Goal: Task Accomplishment & Management: Manage account settings

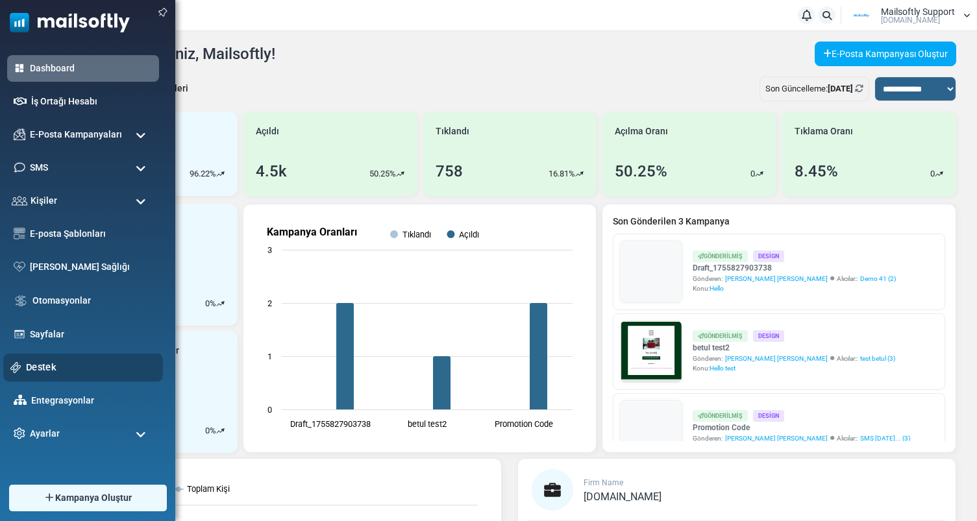
click at [44, 370] on link "Destek" at bounding box center [91, 367] width 130 height 14
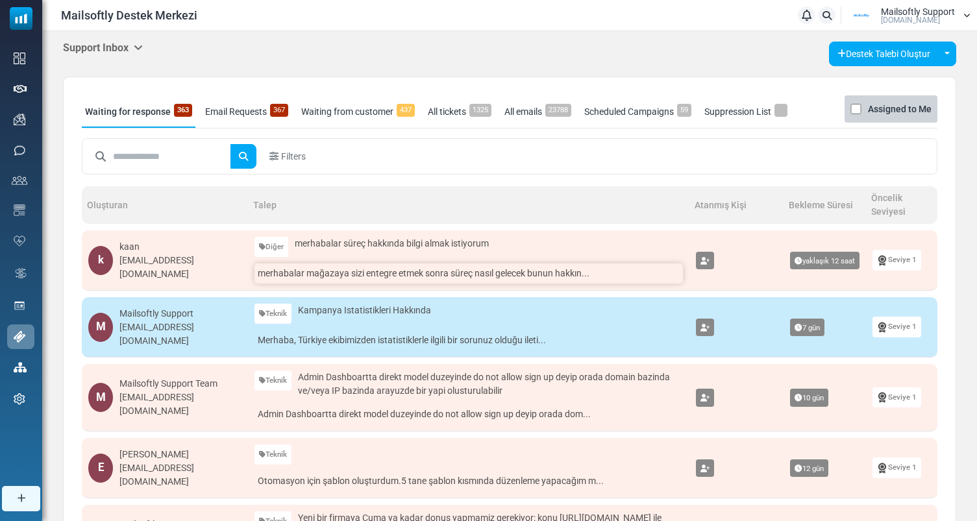
click at [373, 270] on link "merhabalar mağazaya sizi entegre etmek sonra süreç nasıl gelecek bunun hakkın..." at bounding box center [469, 274] width 429 height 20
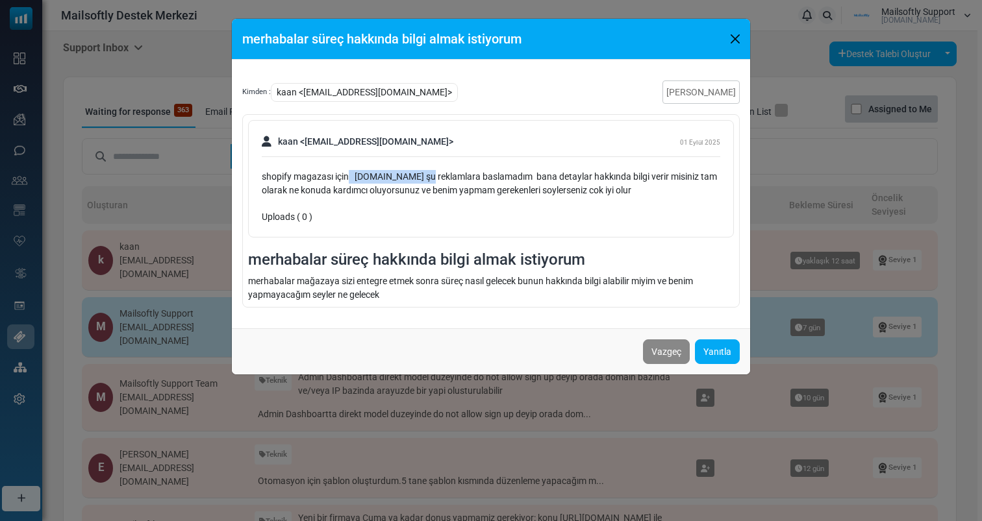
drag, startPoint x: 348, startPoint y: 179, endPoint x: 438, endPoint y: 179, distance: 90.3
click at [438, 179] on div "shopify magazası için www.modonn.shop şu reklamlara baslamadım bana detaylar ha…" at bounding box center [491, 183] width 458 height 27
drag, startPoint x: 438, startPoint y: 179, endPoint x: 521, endPoint y: 179, distance: 83.1
click at [521, 179] on div "shopify magazası için www.modonn.shop şu reklamlara baslamadım bana detaylar ha…" at bounding box center [491, 183] width 458 height 27
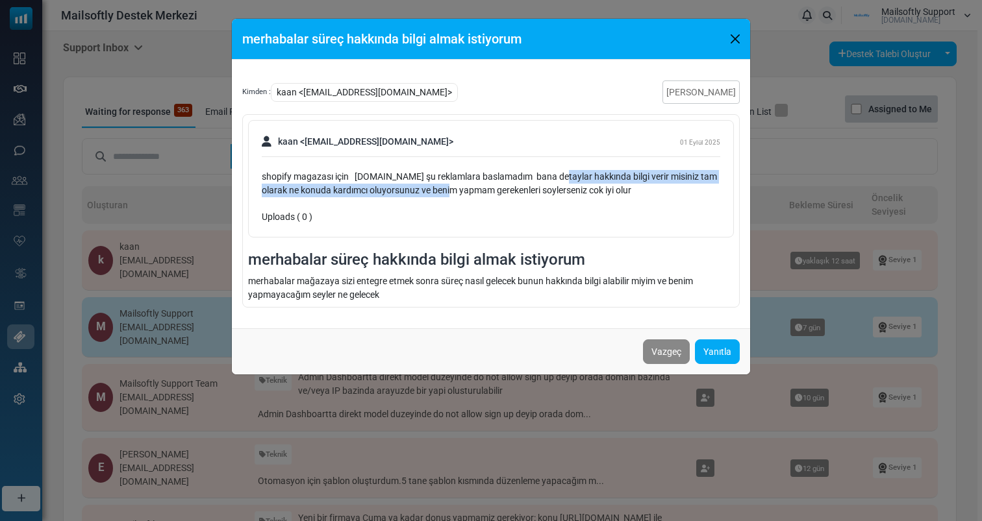
drag, startPoint x: 570, startPoint y: 179, endPoint x: 458, endPoint y: 191, distance: 112.3
click at [458, 191] on div "shopify magazası için www.modonn.shop şu reklamlara baslamadım bana detaylar ha…" at bounding box center [491, 183] width 458 height 27
drag, startPoint x: 382, startPoint y: 206, endPoint x: 338, endPoint y: 193, distance: 46.2
click at [338, 193] on div "kaan <y35saa@gmail.com> 01 Eylül 2025 shopify magazası için www.modonn.shop şu …" at bounding box center [491, 179] width 486 height 118
click at [338, 193] on div "shopify magazası için www.modonn.shop şu reklamlara baslamadım bana detaylar ha…" at bounding box center [491, 183] width 458 height 27
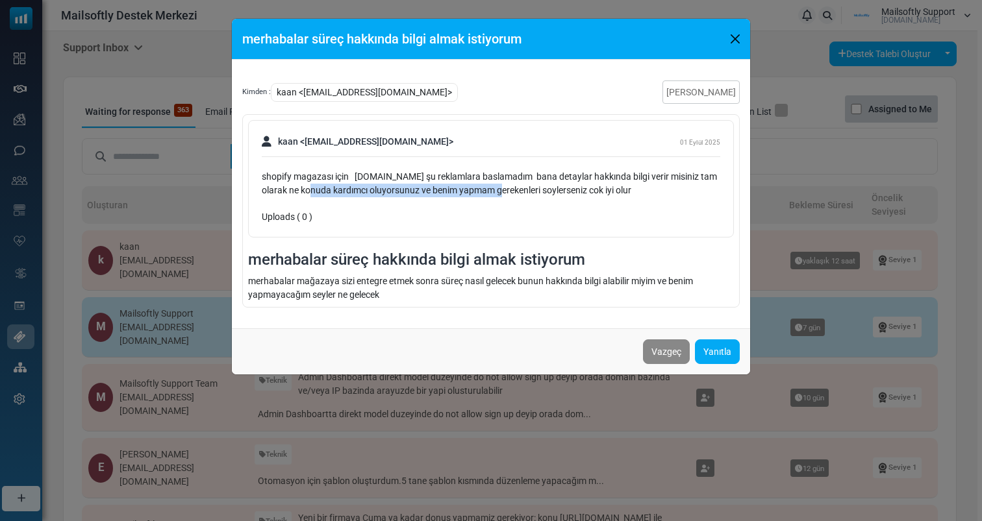
drag, startPoint x: 338, startPoint y: 193, endPoint x: 492, endPoint y: 193, distance: 153.9
click at [492, 193] on div "shopify magazası için www.modonn.shop şu reklamlara baslamadım bana detaylar ha…" at bounding box center [491, 183] width 458 height 27
drag, startPoint x: 689, startPoint y: 193, endPoint x: 271, endPoint y: 170, distance: 418.8
click at [271, 170] on div "shopify magazası için www.modonn.shop şu reklamlara baslamadım bana detaylar ha…" at bounding box center [491, 183] width 458 height 27
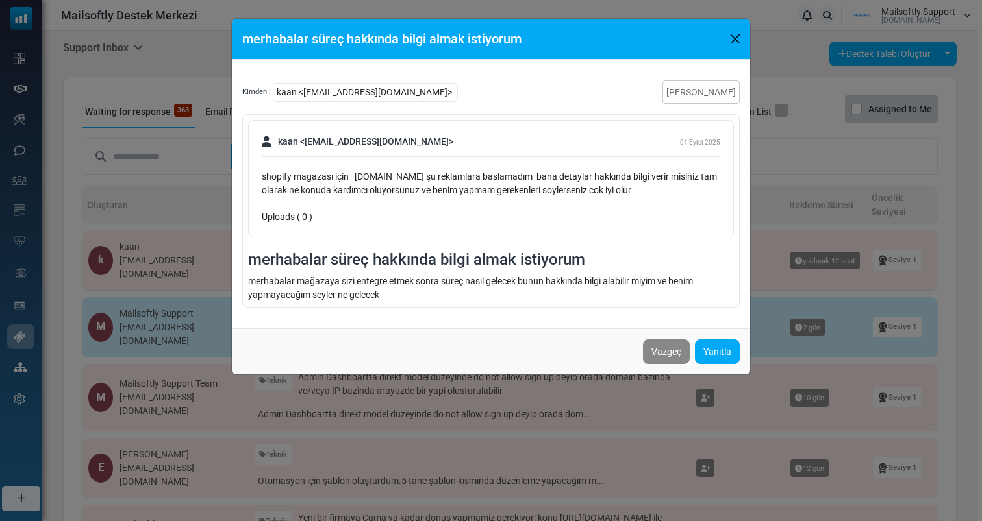
click at [266, 182] on div "shopify magazası için www.modonn.shop şu reklamlara baslamadım bana detaylar ha…" at bounding box center [491, 183] width 458 height 27
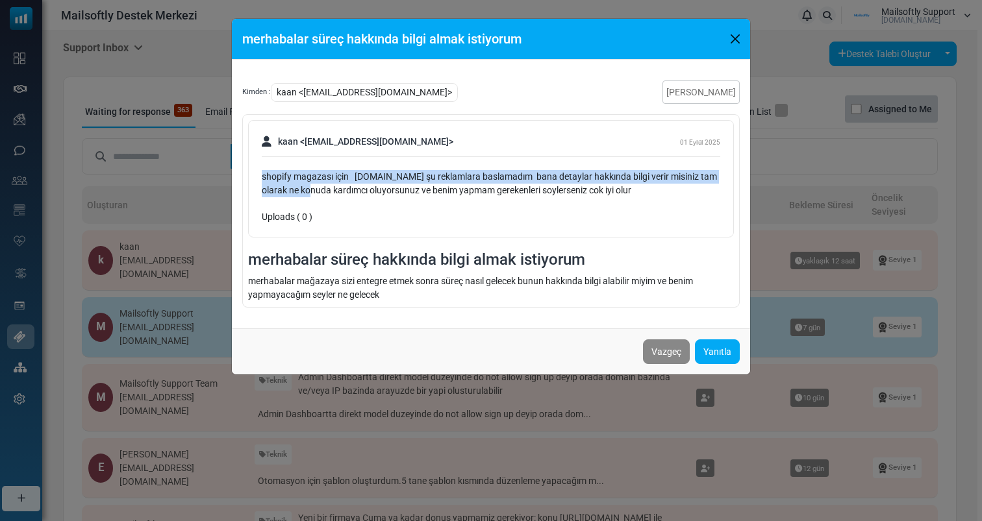
drag, startPoint x: 261, startPoint y: 181, endPoint x: 319, endPoint y: 190, distance: 59.1
click at [319, 191] on div "kaan <y35saa@gmail.com> 01 Eylül 2025 shopify magazası için www.modonn.shop şu …" at bounding box center [491, 179] width 486 height 118
click at [319, 190] on div "shopify magazası için www.modonn.shop şu reklamlara baslamadım bana detaylar ha…" at bounding box center [491, 183] width 458 height 27
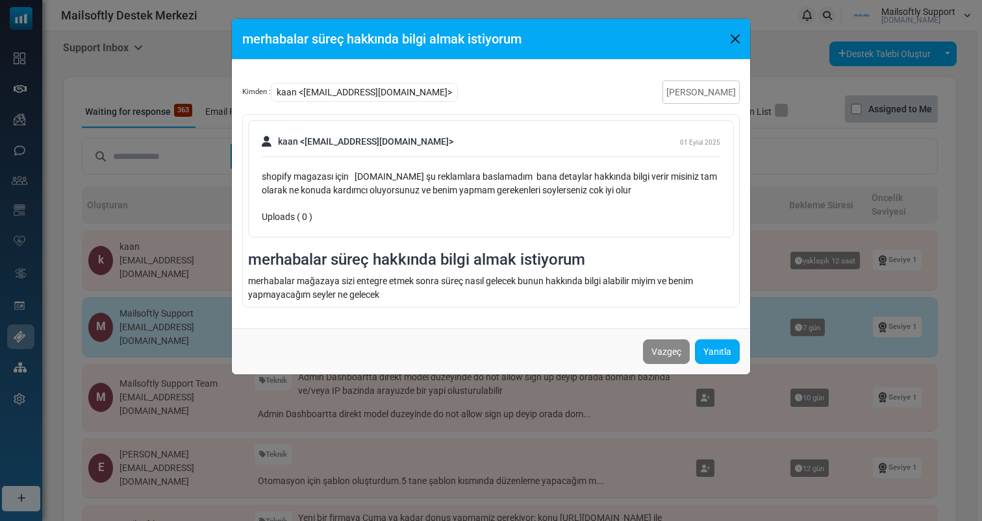
drag, startPoint x: 341, startPoint y: 205, endPoint x: 289, endPoint y: 177, distance: 59.0
click at [289, 177] on div "kaan <y35saa@gmail.com> 01 Eylül 2025 shopify magazası için www.modonn.shop şu …" at bounding box center [491, 179] width 486 height 118
drag, startPoint x: 294, startPoint y: 276, endPoint x: 346, endPoint y: 276, distance: 52.6
click at [347, 276] on div "merhabalar mağazaya sizi entegre etmek sonra süreç nasıl gelecek bunun hakkında…" at bounding box center [491, 288] width 486 height 27
drag, startPoint x: 387, startPoint y: 287, endPoint x: 397, endPoint y: 281, distance: 11.4
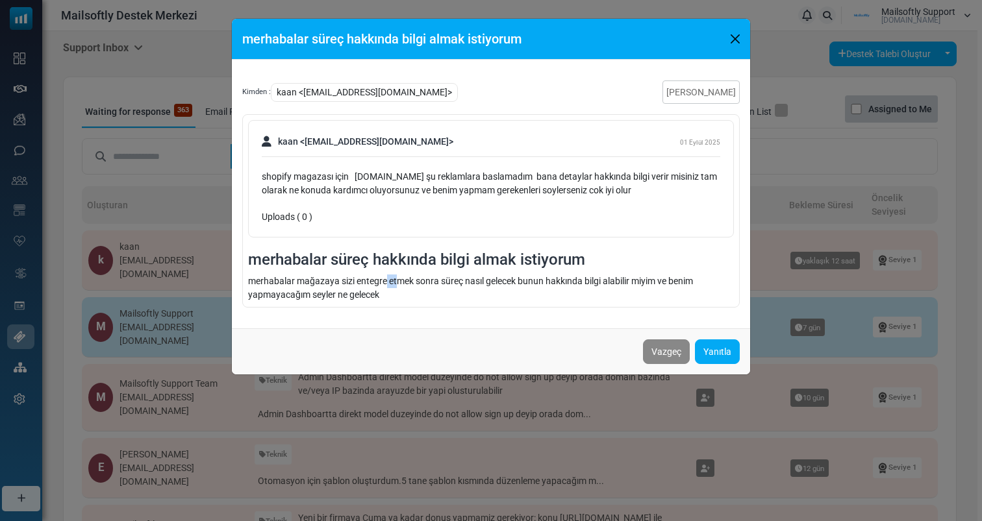
click at [397, 281] on div "merhabalar mağazaya sizi entegre etmek sonra süreç nasıl gelecek bunun hakkında…" at bounding box center [491, 288] width 486 height 27
click at [415, 282] on div "merhabalar mağazaya sizi entegre etmek sonra süreç nasıl gelecek bunun hakkında…" at bounding box center [491, 288] width 486 height 27
drag, startPoint x: 415, startPoint y: 282, endPoint x: 530, endPoint y: 281, distance: 114.9
click at [530, 281] on div "merhabalar mağazaya sizi entegre etmek sonra süreç nasıl gelecek bunun hakkında…" at bounding box center [491, 288] width 486 height 27
click at [512, 292] on div "merhabalar mağazaya sizi entegre etmek sonra süreç nasıl gelecek bunun hakkında…" at bounding box center [491, 288] width 486 height 27
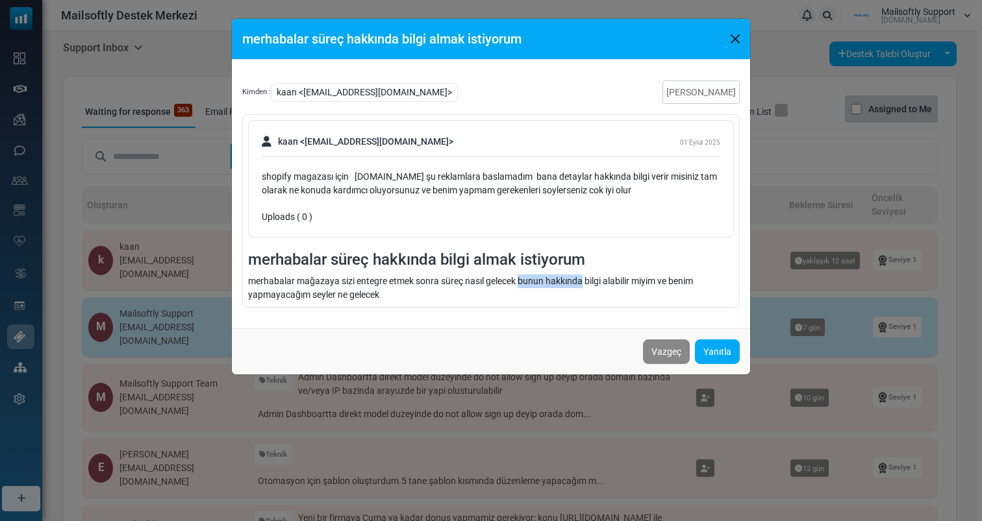
drag, startPoint x: 519, startPoint y: 279, endPoint x: 585, endPoint y: 281, distance: 65.6
click at [585, 281] on div "merhabalar mağazaya sizi entegre etmek sonra süreç nasıl gelecek bunun hakkında…" at bounding box center [491, 288] width 486 height 27
drag, startPoint x: 624, startPoint y: 279, endPoint x: 513, endPoint y: 281, distance: 111.0
click at [513, 281] on div "merhabalar mağazaya sizi entegre etmek sonra süreç nasıl gelecek bunun hakkında…" at bounding box center [491, 288] width 486 height 27
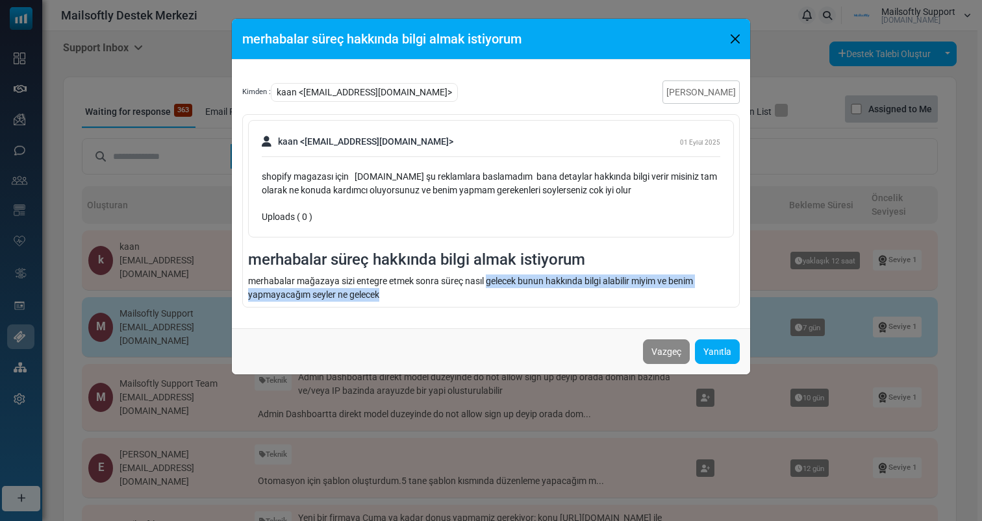
drag, startPoint x: 513, startPoint y: 281, endPoint x: 368, endPoint y: 297, distance: 146.4
click at [368, 297] on div "merhabalar mağazaya sizi entegre etmek sonra süreç nasıl gelecek bunun hakkında…" at bounding box center [491, 288] width 486 height 27
drag, startPoint x: 407, startPoint y: 297, endPoint x: 281, endPoint y: 273, distance: 128.2
click at [281, 273] on div "kaan <y35saa@gmail.com> 01 Eylül 2025 shopify magazası için www.modonn.shop şu …" at bounding box center [490, 211] width 497 height 194
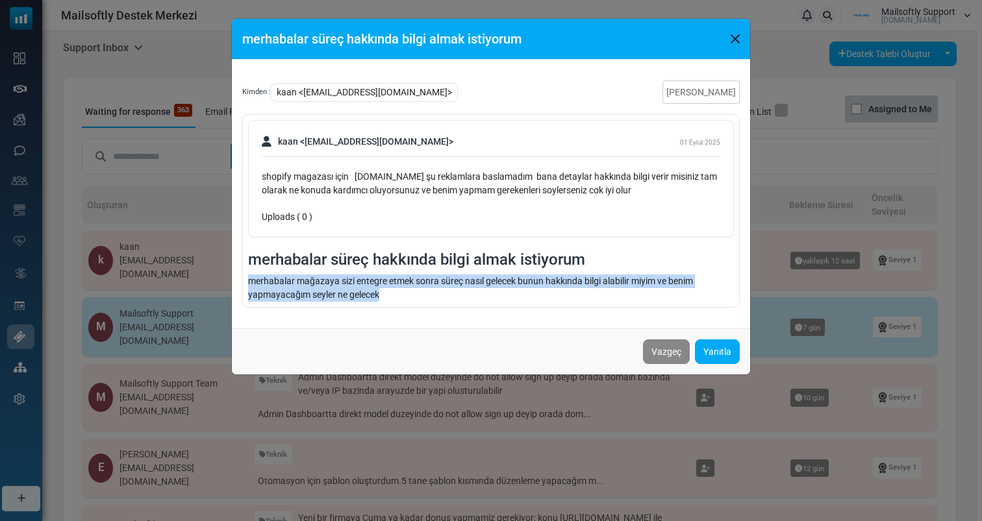
click at [281, 273] on div "kaan <y35saa@gmail.com> 01 Eylül 2025 shopify magazası için www.modonn.shop şu …" at bounding box center [490, 211] width 497 height 194
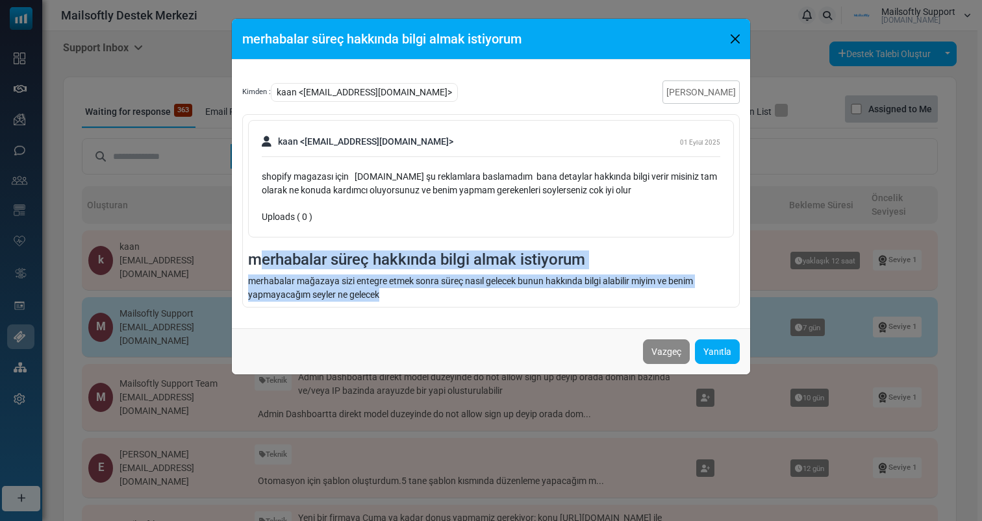
drag, startPoint x: 395, startPoint y: 297, endPoint x: 263, endPoint y: 257, distance: 138.4
click at [263, 257] on div "kaan <y35saa@gmail.com> 01 Eylül 2025 shopify magazası için www.modonn.shop şu …" at bounding box center [490, 211] width 497 height 194
click at [207, 270] on div "merhabalar süreç hakkında bilgi almak istiyorum Kimden : kaan <y35saa@gmail.com…" at bounding box center [491, 260] width 982 height 521
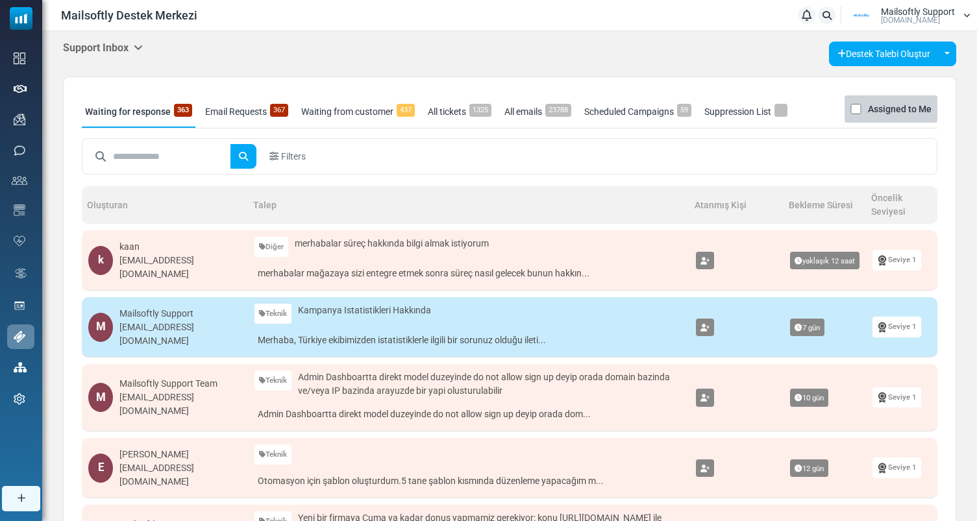
click at [132, 35] on div "Support Inbox Support Inbox User Dashboard Control Panel App Announcements Iden…" at bounding box center [509, 511] width 935 height 960
click at [130, 45] on h5 "Support Inbox" at bounding box center [103, 48] width 80 height 12
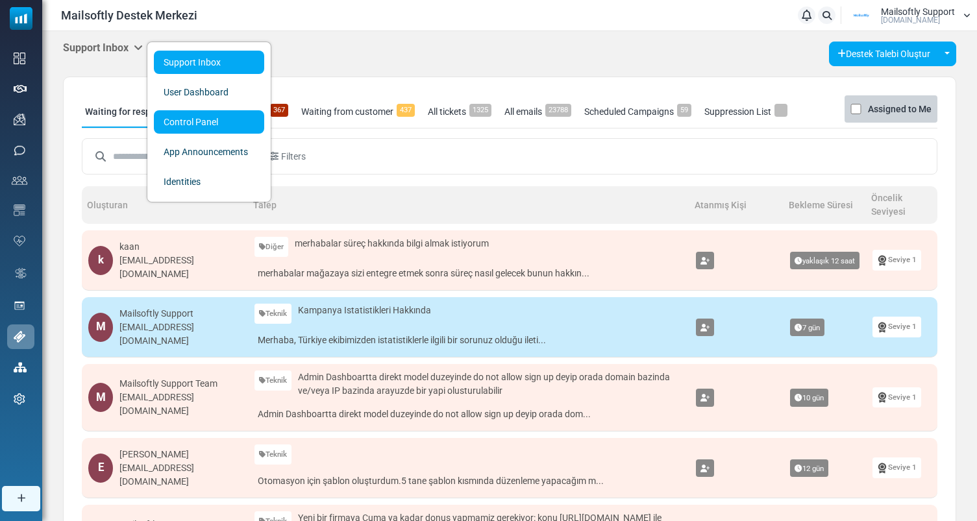
click at [214, 124] on link "Control Panel" at bounding box center [209, 121] width 110 height 23
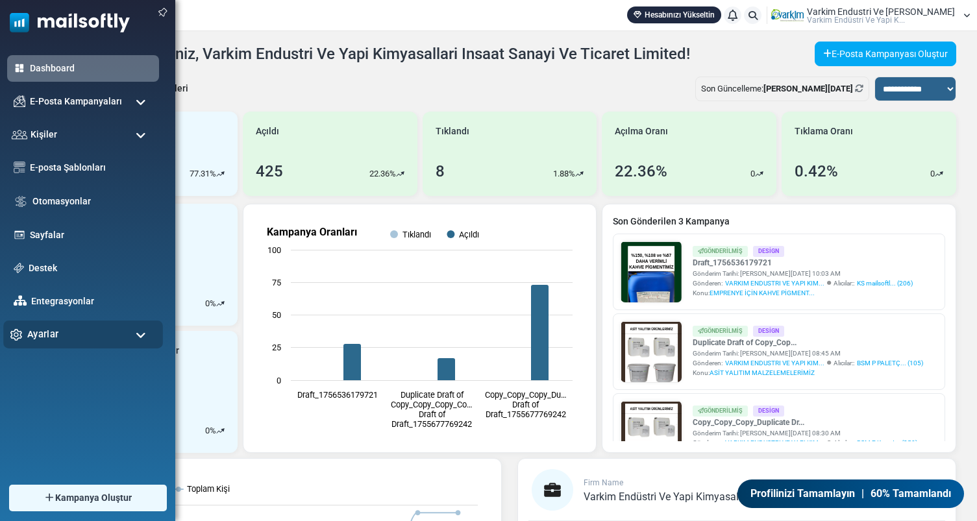
click at [100, 338] on div "Ayarlar" at bounding box center [83, 335] width 160 height 28
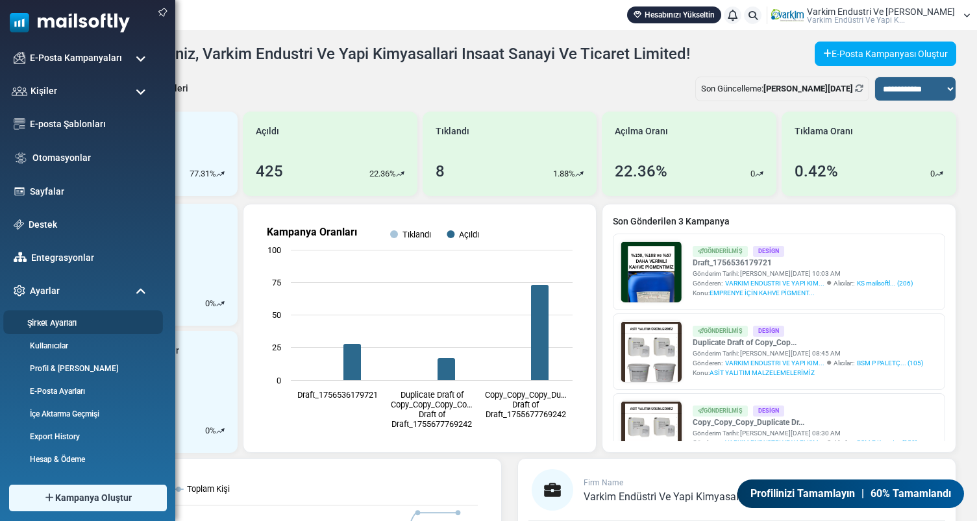
click at [58, 327] on link "Şirket Ayarları" at bounding box center [81, 323] width 156 height 12
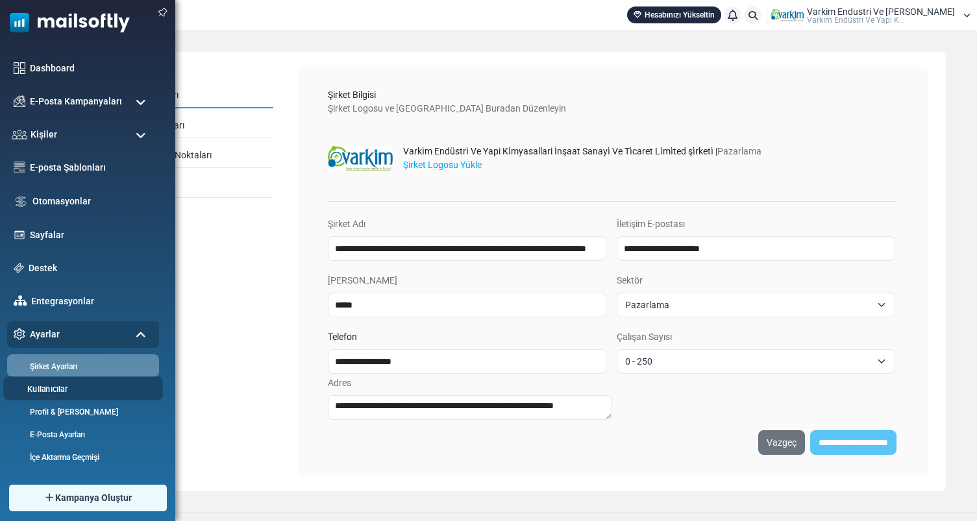
click at [47, 392] on link "Kullanıcılar" at bounding box center [81, 389] width 156 height 12
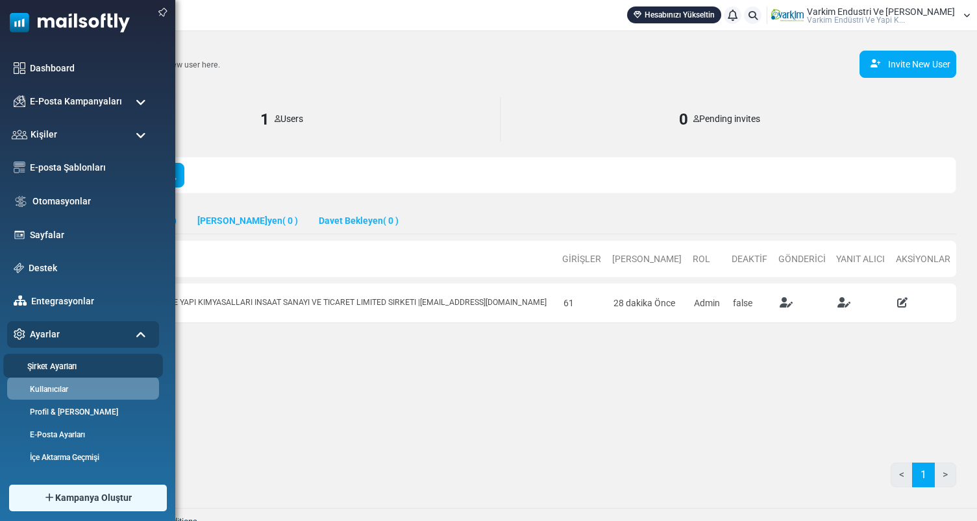
click at [55, 370] on link "Şirket Ayarları" at bounding box center [81, 366] width 156 height 12
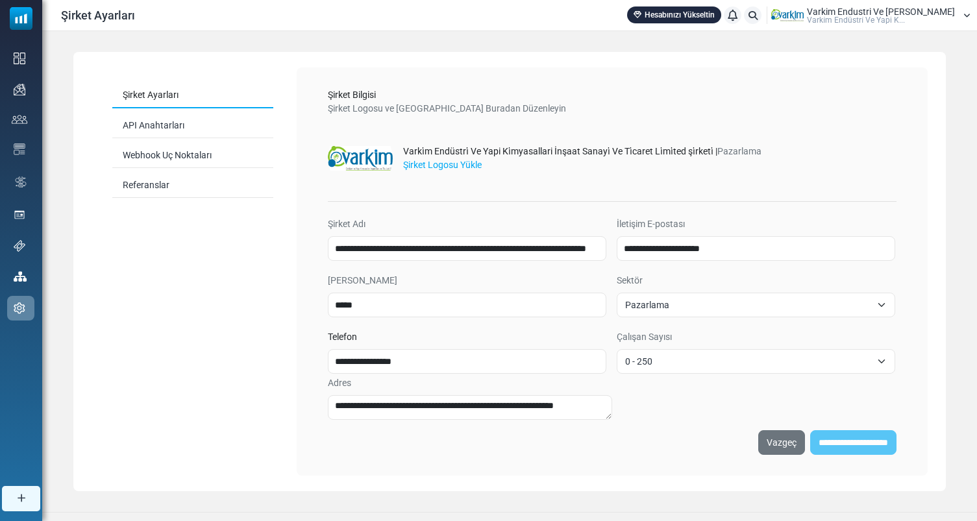
click at [919, 11] on span "Varkim Endustri Ve Yapi Kim..." at bounding box center [881, 11] width 148 height 9
click at [873, 53] on link "Profil & [PERSON_NAME]" at bounding box center [837, 47] width 116 height 23
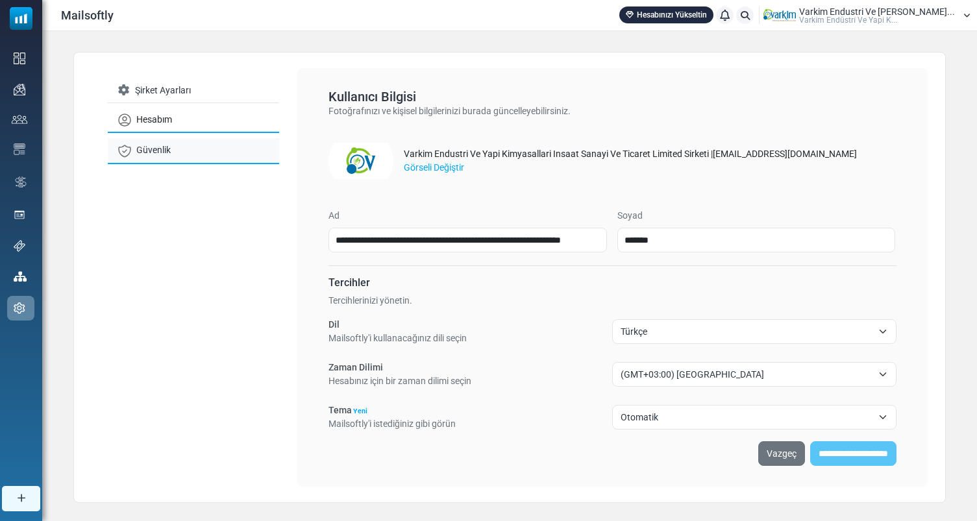
click at [216, 144] on link "Güvenlik" at bounding box center [193, 150] width 171 height 25
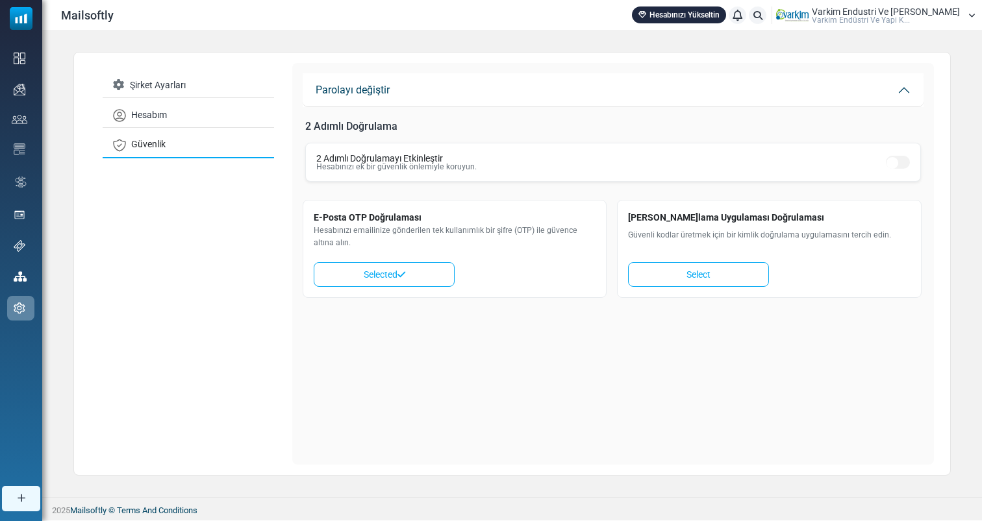
drag, startPoint x: 340, startPoint y: 242, endPoint x: 302, endPoint y: 210, distance: 49.8
click at [302, 210] on div "**********" at bounding box center [613, 264] width 642 height 402
click at [321, 226] on p "Hesabınızı emailinize gönderilen tek kullanımlık bir şifre (OTP) ile güvence al…" at bounding box center [455, 237] width 282 height 24
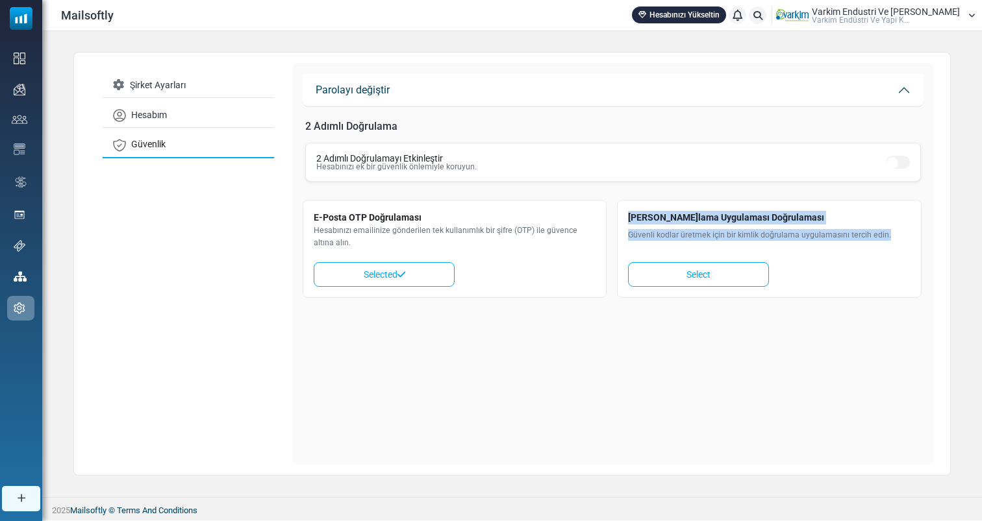
drag, startPoint x: 672, startPoint y: 250, endPoint x: 626, endPoint y: 222, distance: 53.9
click at [626, 222] on div "Kimlik Doğrulama Uygulaması Doğrulaması Güvenli kodlar üretmek için bir kimlik …" at bounding box center [769, 249] width 304 height 98
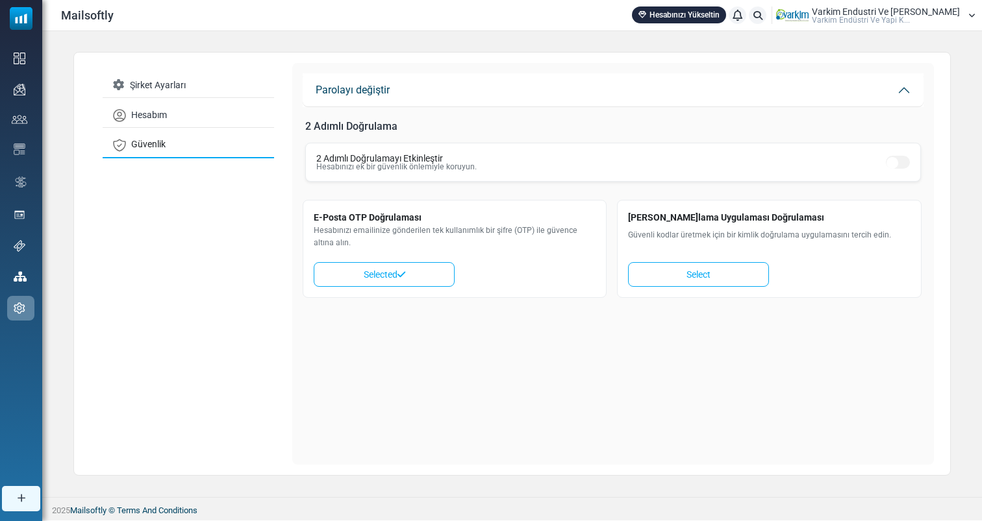
drag, startPoint x: 336, startPoint y: 248, endPoint x: 312, endPoint y: 215, distance: 40.9
click at [312, 215] on div "E-Posta OTP Doğrulaması Hesabınızı emailinize gönderilen tek kullanımlık bir şi…" at bounding box center [455, 249] width 304 height 98
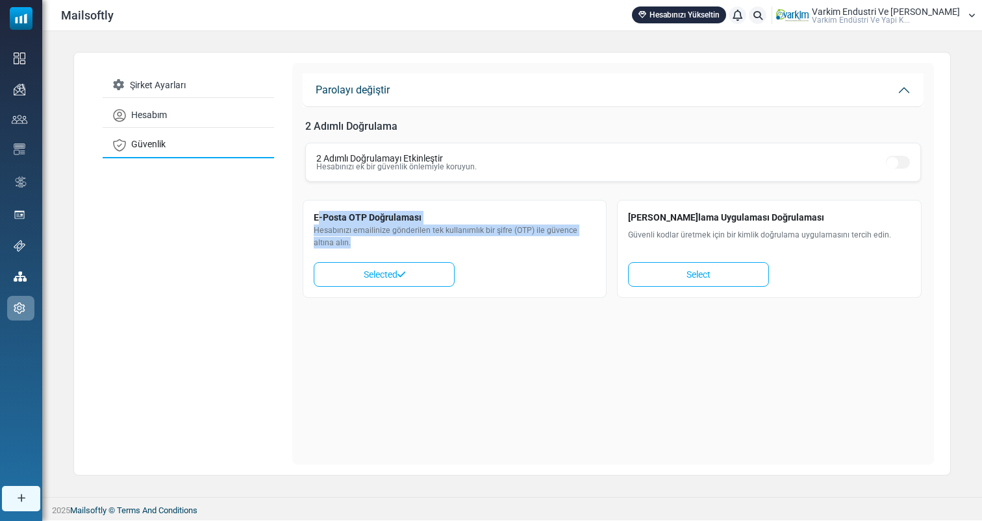
drag, startPoint x: 312, startPoint y: 215, endPoint x: 320, endPoint y: 241, distance: 27.3
click at [320, 241] on div "E-Posta OTP Doğrulaması Hesabınızı emailinize gönderilen tek kullanımlık bir şi…" at bounding box center [455, 249] width 304 height 98
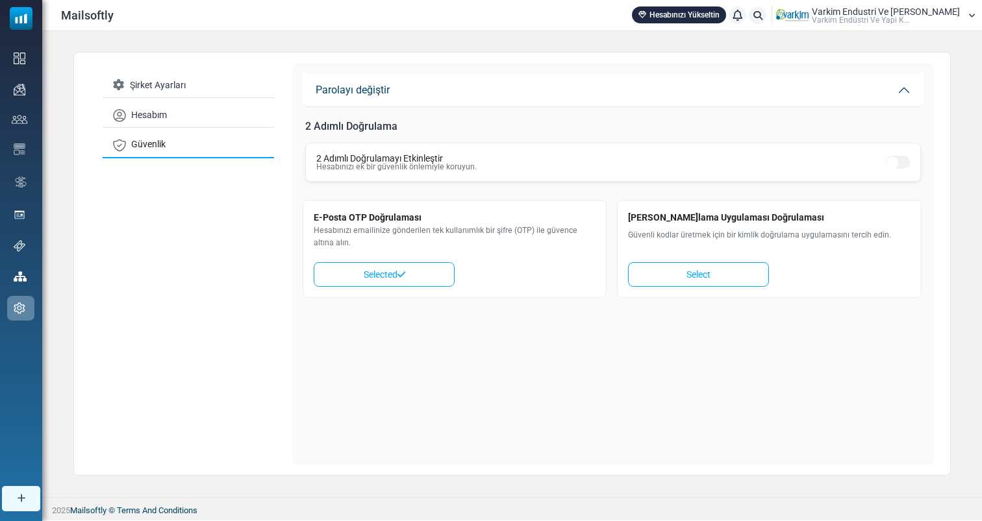
click at [333, 241] on p "Hesabınızı emailinize gönderilen tek kullanımlık bir şifre (OTP) ile güvence al…" at bounding box center [455, 237] width 282 height 24
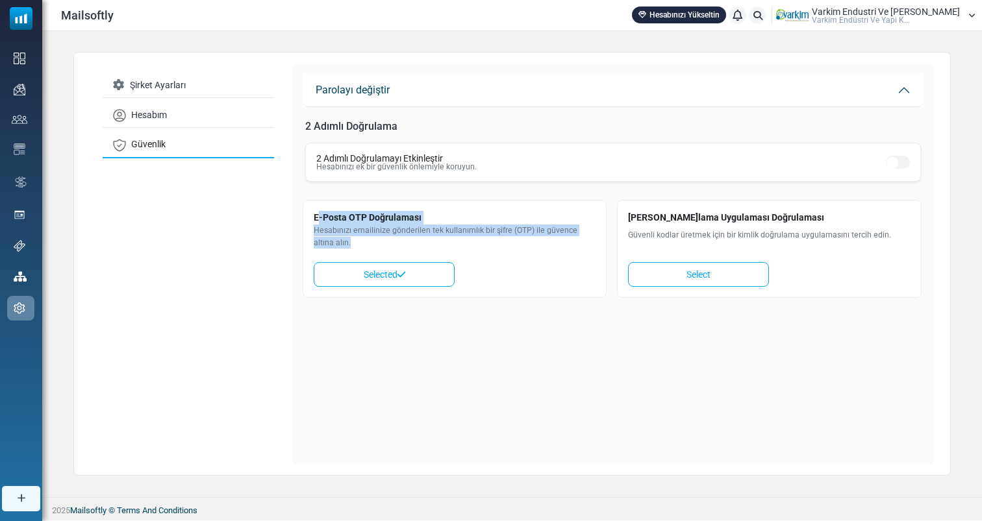
drag, startPoint x: 333, startPoint y: 241, endPoint x: 315, endPoint y: 218, distance: 29.6
click at [315, 218] on div "E-Posta OTP Doğrulaması Hesabınızı emailinize gönderilen tek kullanımlık bir şi…" at bounding box center [455, 249] width 304 height 98
click at [315, 218] on span "E-Posta OTP Doğrulaması" at bounding box center [455, 218] width 282 height 14
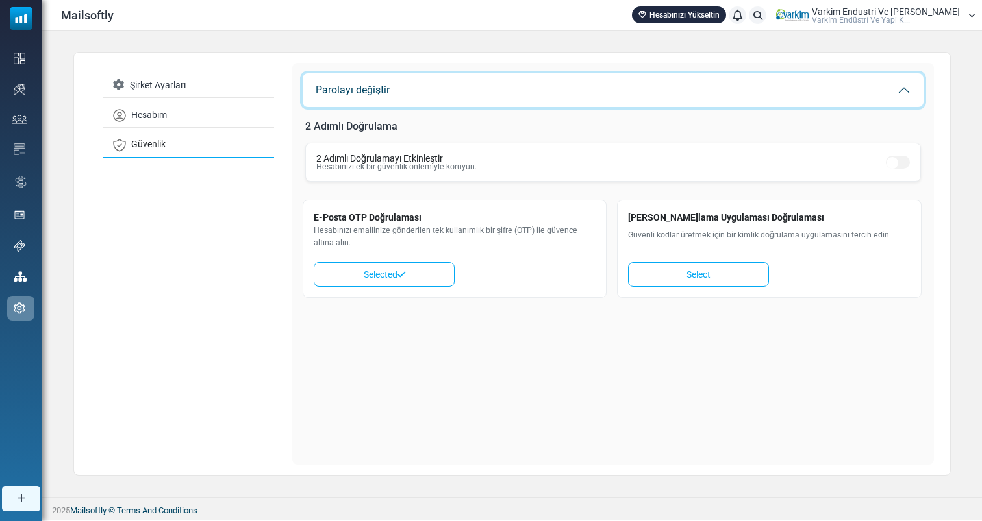
click at [485, 103] on button "Parolayı değiştir" at bounding box center [613, 90] width 621 height 34
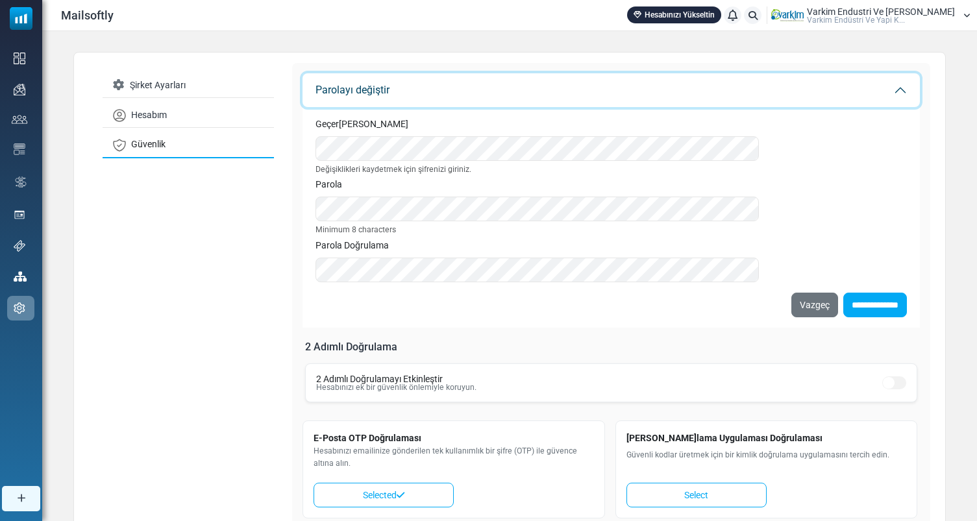
click at [485, 103] on button "Parolayı değiştir" at bounding box center [612, 90] width 618 height 34
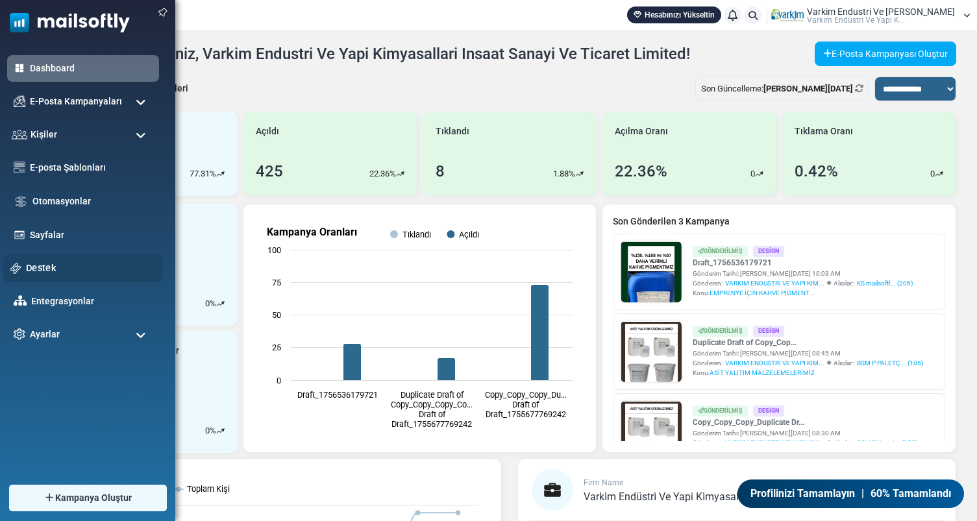
click at [55, 270] on link "Destek" at bounding box center [91, 268] width 130 height 14
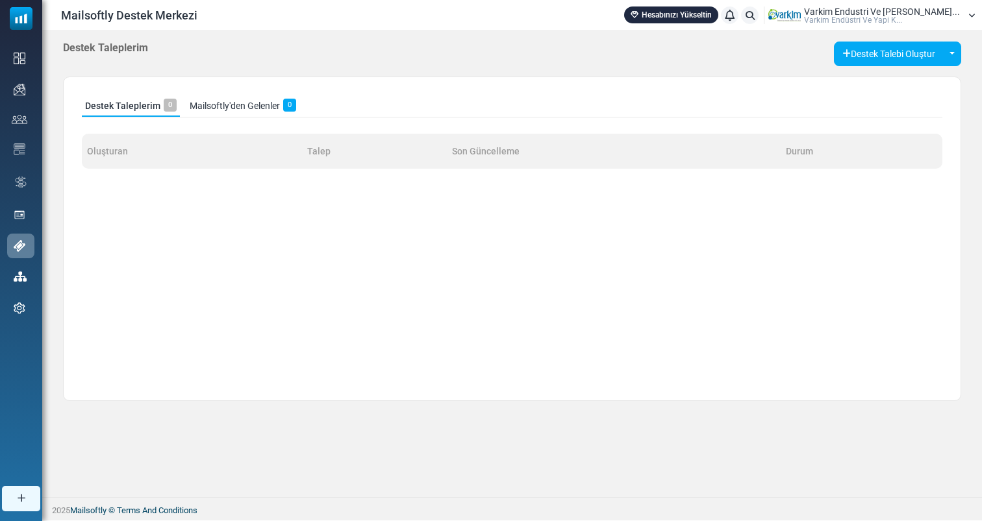
click at [902, 18] on span "Varki̇m Endüstri̇ Ve Yapi K..." at bounding box center [853, 20] width 98 height 8
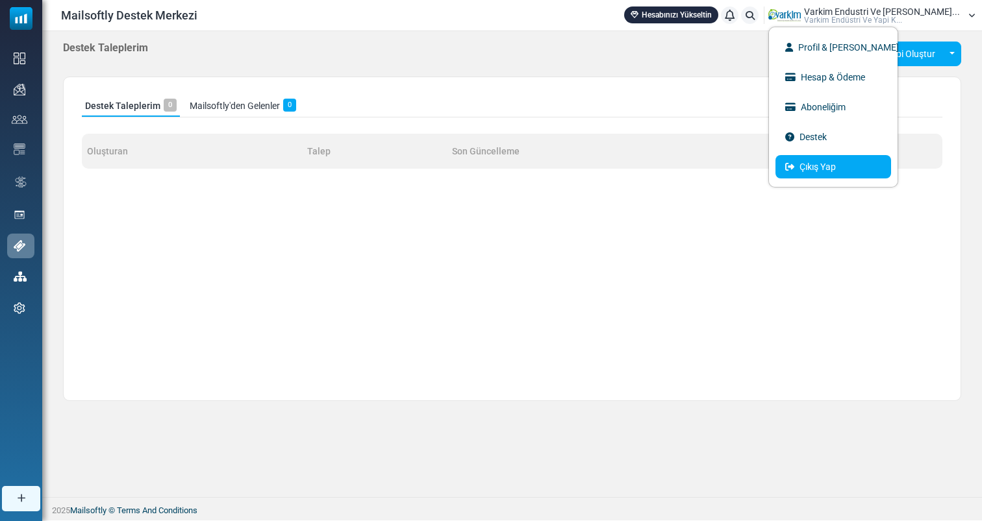
click at [849, 177] on link "Çıkış Yap" at bounding box center [833, 166] width 116 height 23
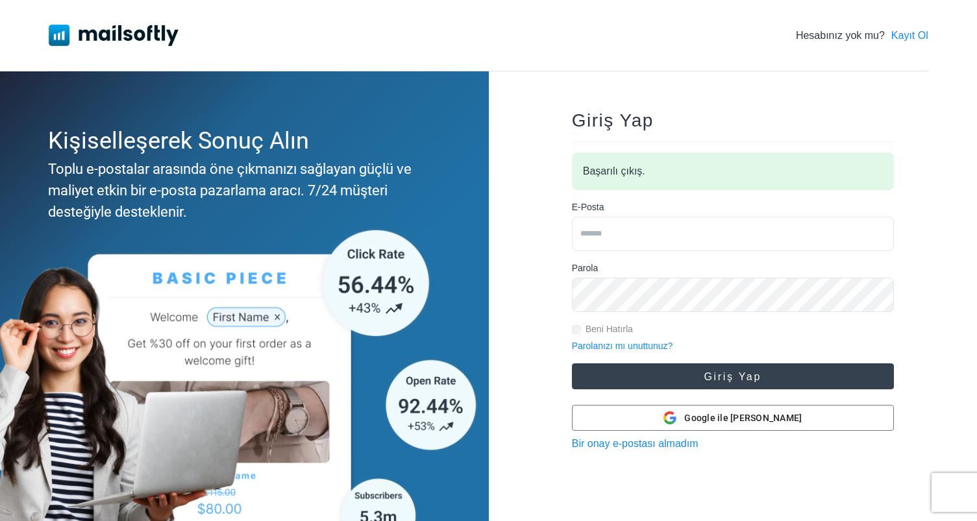
type input "**********"
click at [687, 380] on button "Giriş Yap" at bounding box center [733, 377] width 322 height 26
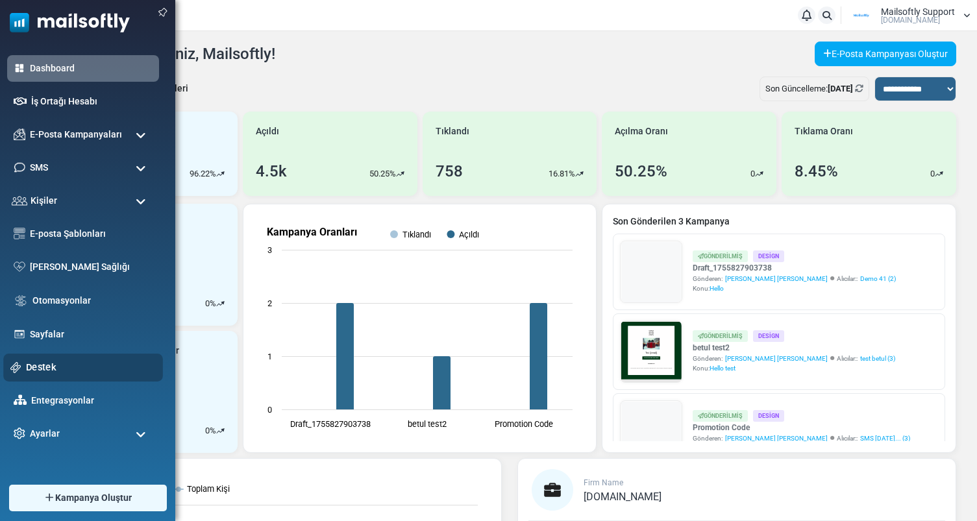
click at [47, 367] on link "Destek" at bounding box center [91, 367] width 130 height 14
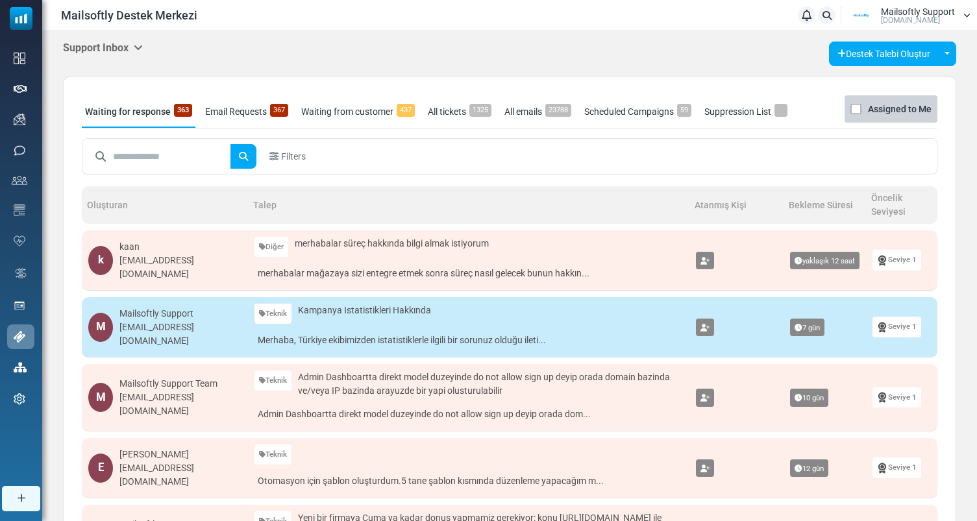
click at [120, 36] on div "Support Inbox Support Inbox User Dashboard Control Panel App Announcements Iden…" at bounding box center [509, 511] width 935 height 960
click at [120, 38] on div "Support Inbox Support Inbox User Dashboard Control Panel App Announcements Iden…" at bounding box center [509, 511] width 935 height 960
click at [120, 47] on h5 "Support Inbox" at bounding box center [103, 48] width 80 height 12
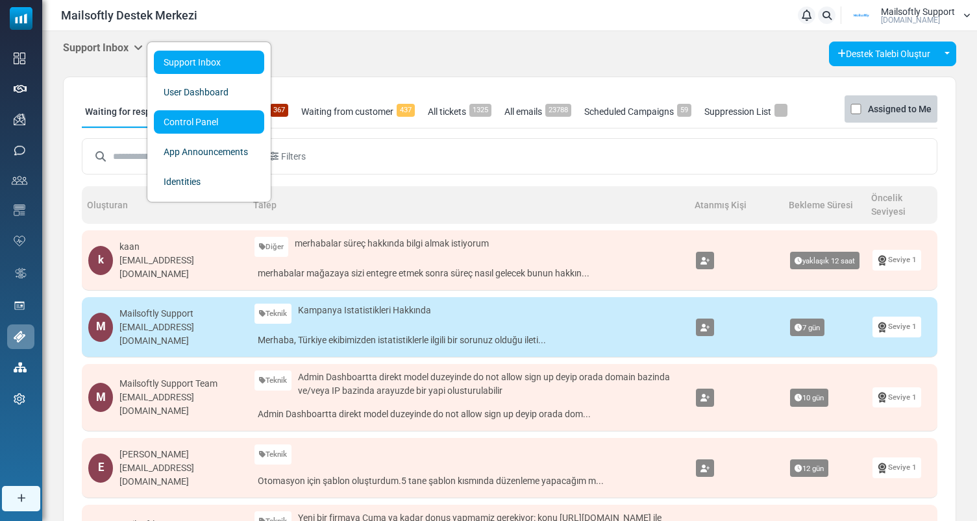
click at [185, 120] on link "Control Panel" at bounding box center [209, 121] width 110 height 23
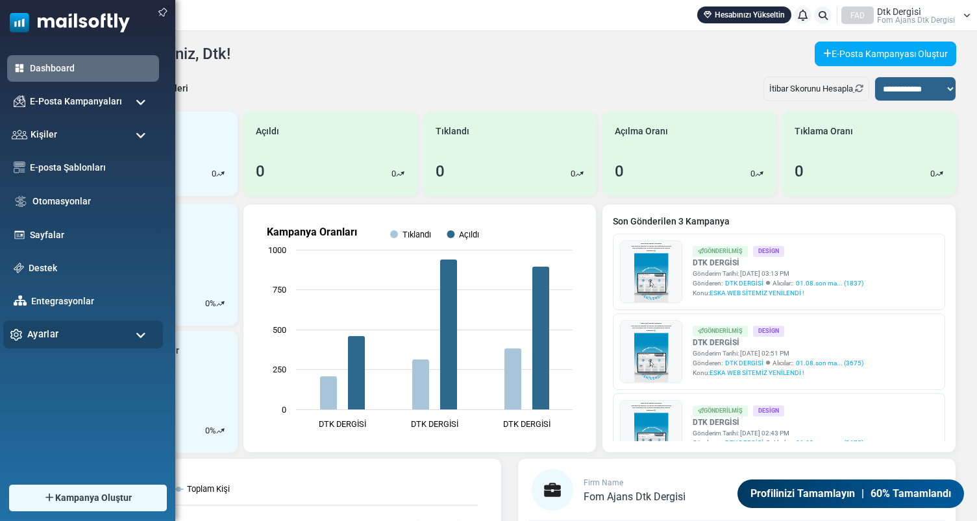
click at [55, 344] on div "Ayarlar" at bounding box center [83, 335] width 160 height 28
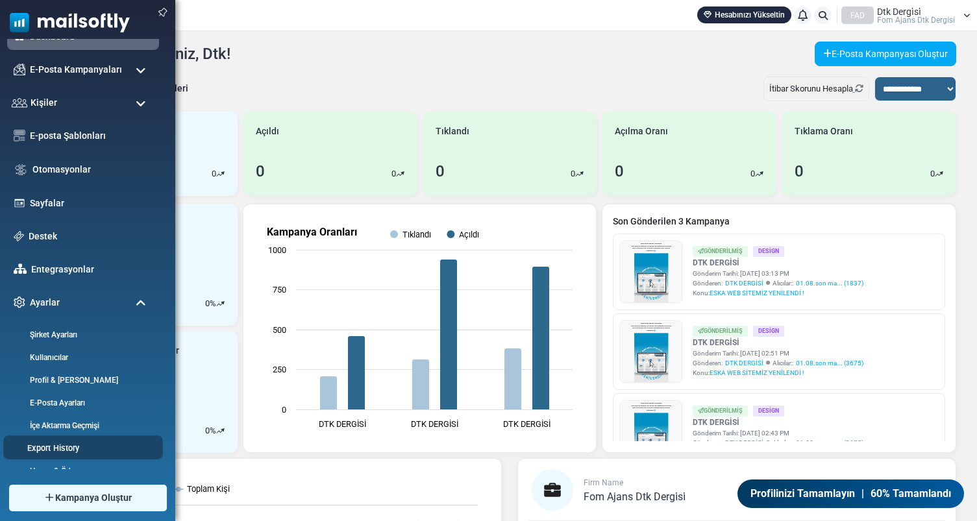
scroll to position [44, 0]
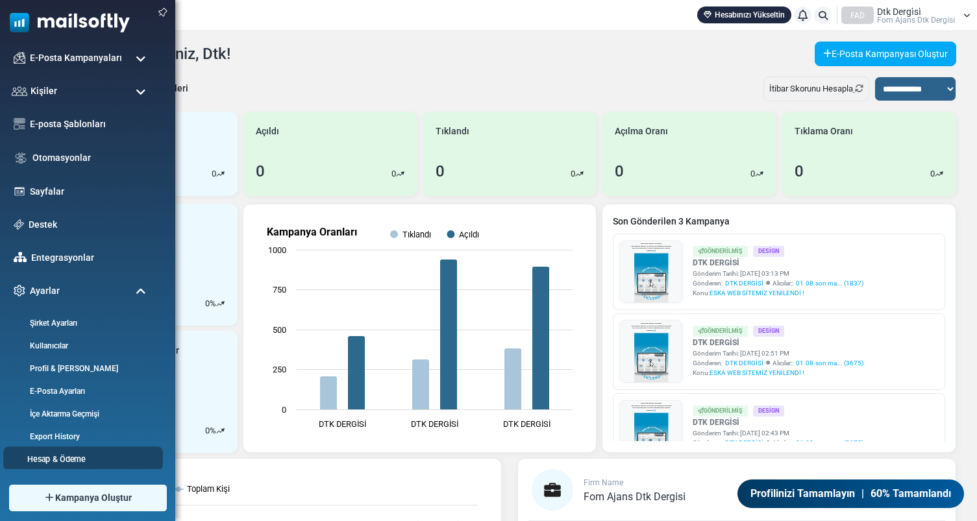
click at [65, 453] on link "Hesap & Ödeme" at bounding box center [81, 459] width 156 height 12
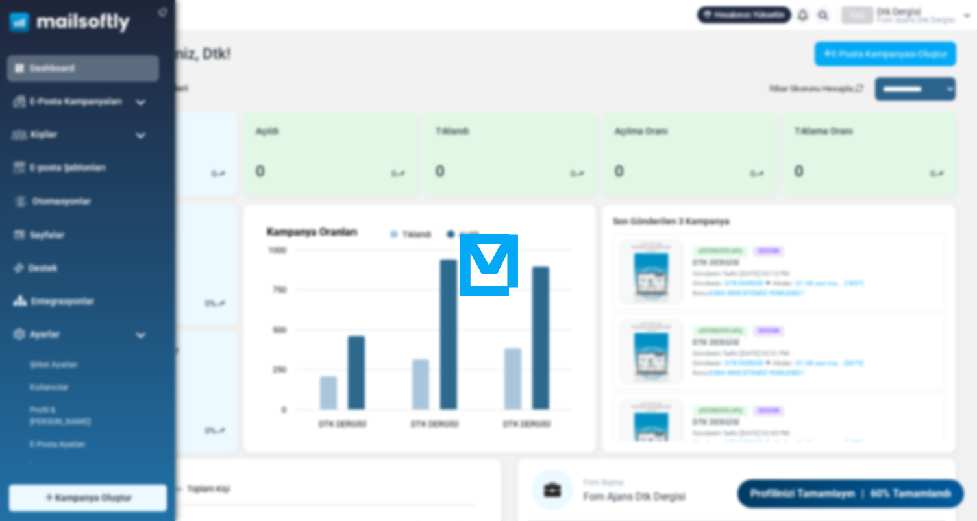
scroll to position [0, 0]
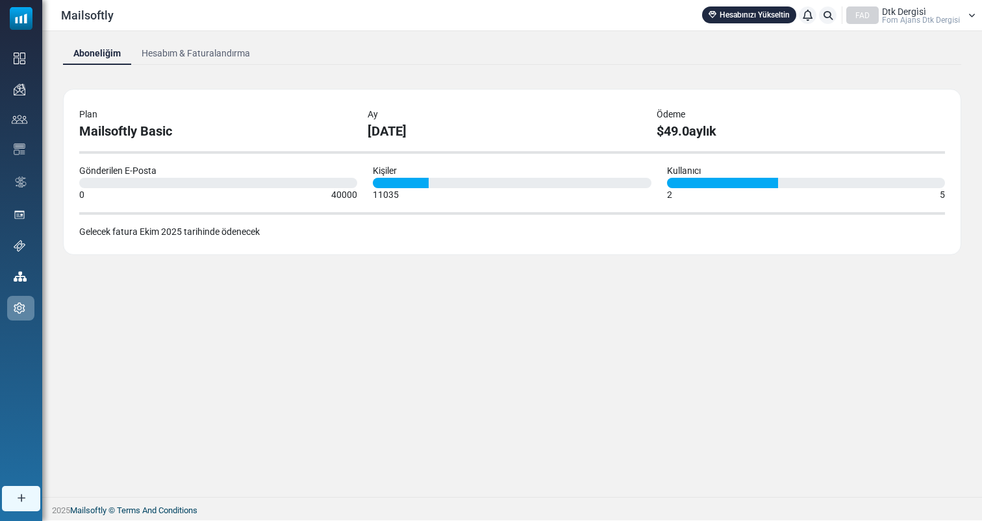
click at [227, 51] on link "Hesabım & Faturalandırma" at bounding box center [195, 53] width 129 height 23
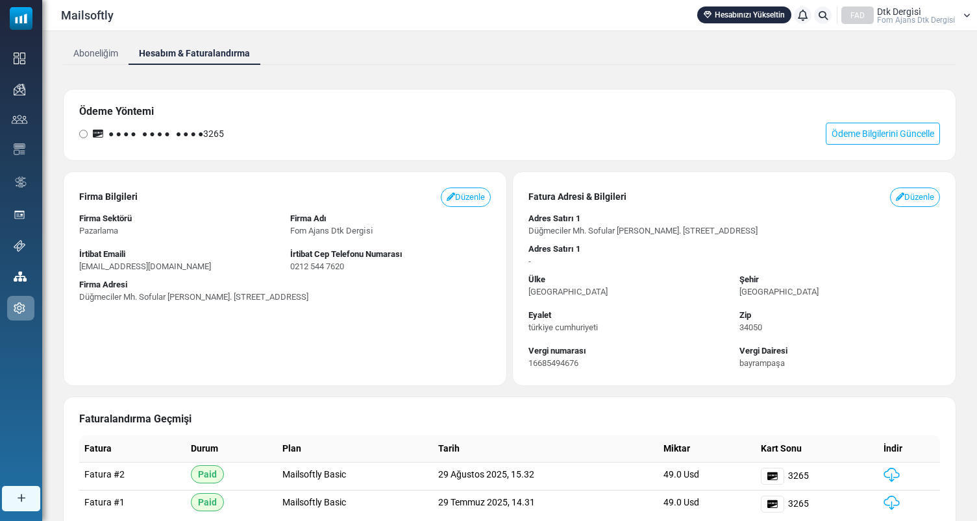
drag, startPoint x: 244, startPoint y: 135, endPoint x: 101, endPoint y: 134, distance: 142.2
click at [101, 134] on div "● ● ● ● ● ● ● ● ● ● ● ● 3265 Ödeme Bilgilerini Güncelle" at bounding box center [509, 134] width 861 height 22
click at [203, 134] on span "● ● ● ● ● ● ● ● ● ● ● ●" at bounding box center [155, 134] width 95 height 10
drag, startPoint x: 257, startPoint y: 137, endPoint x: 113, endPoint y: 132, distance: 144.2
click at [113, 132] on div "● ● ● ● ● ● ● ● ● ● ● ● 3265 Ödeme Bilgilerini Güncelle" at bounding box center [509, 134] width 861 height 22
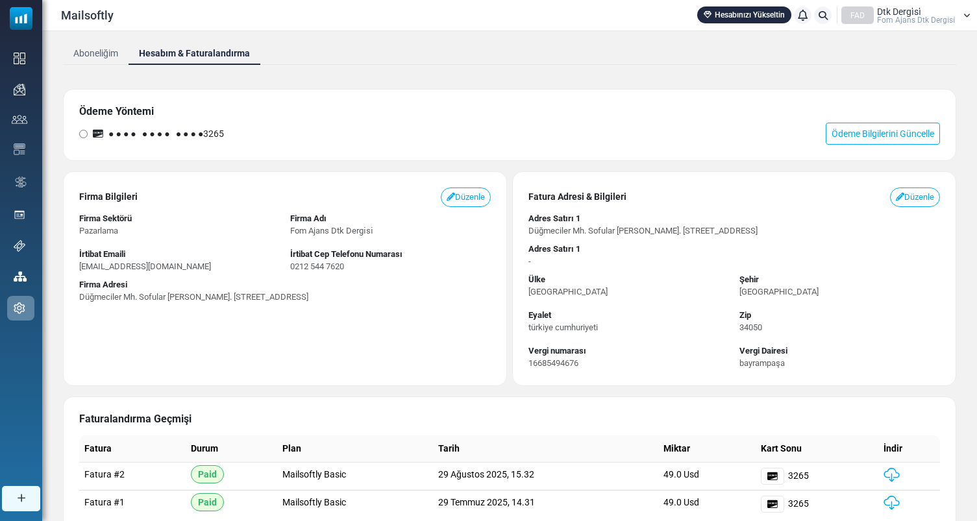
click at [113, 132] on span "● ● ● ● ● ● ● ● ● ● ● ●" at bounding box center [155, 134] width 95 height 10
